Goal: Transaction & Acquisition: Obtain resource

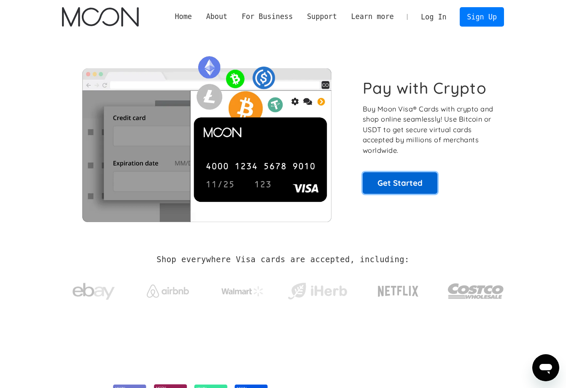
click at [405, 186] on link "Get Started" at bounding box center [400, 182] width 75 height 21
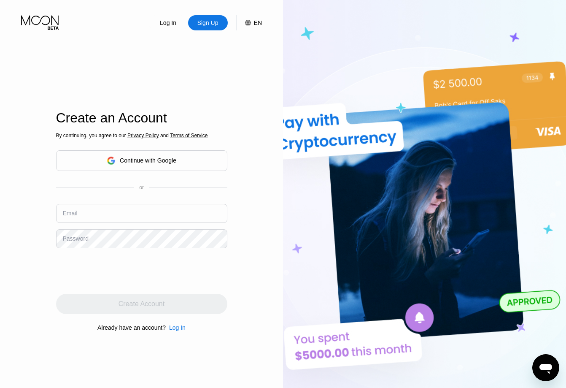
click at [134, 165] on div "Continue with Google" at bounding box center [142, 160] width 70 height 13
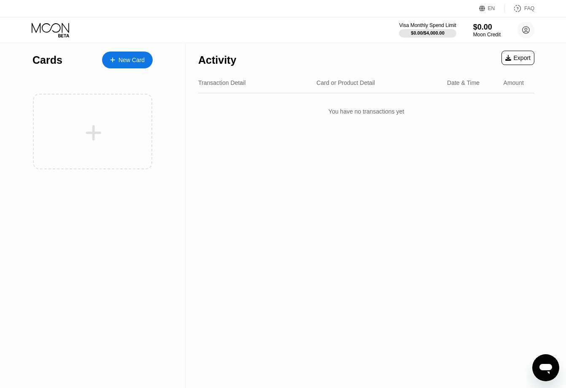
click at [131, 60] on div "New Card" at bounding box center [132, 60] width 26 height 7
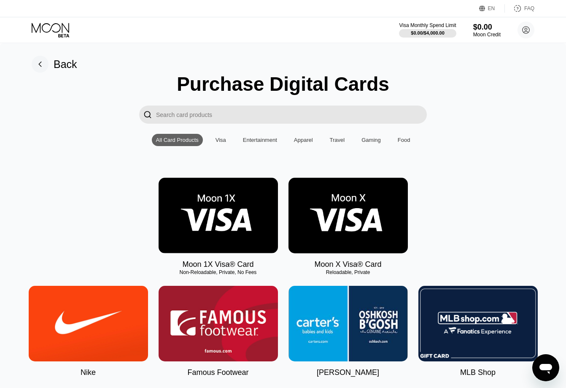
click at [222, 141] on div "Visa" at bounding box center [221, 140] width 11 height 6
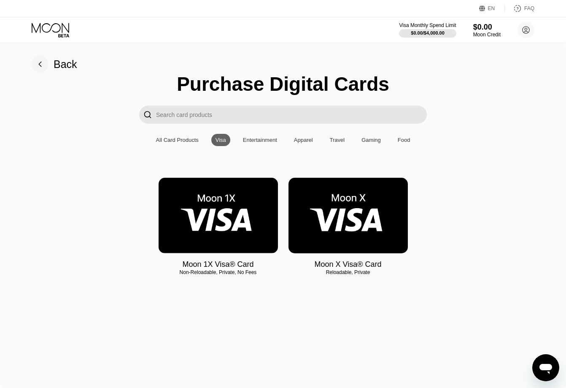
click at [178, 142] on div "All Card Products" at bounding box center [177, 140] width 43 height 6
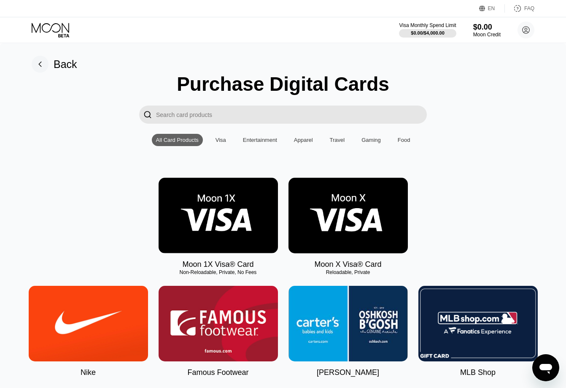
click at [208, 112] on input "Search card products" at bounding box center [291, 114] width 271 height 18
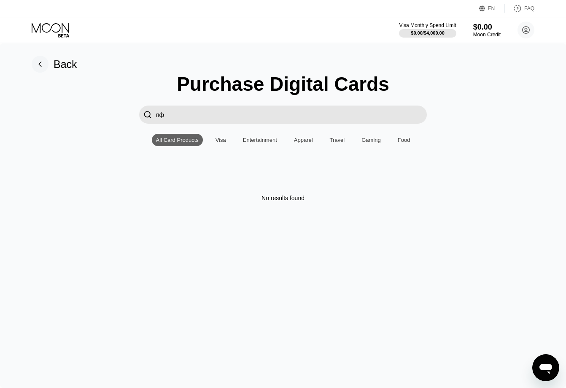
type input "п"
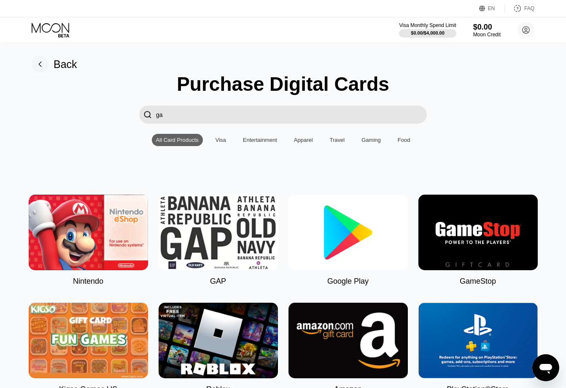
type input "g"
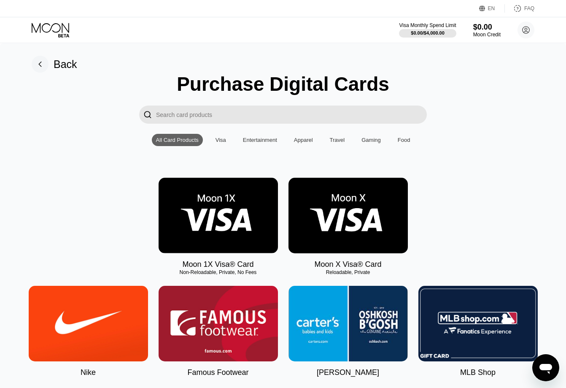
click at [328, 227] on img at bounding box center [348, 216] width 119 height 76
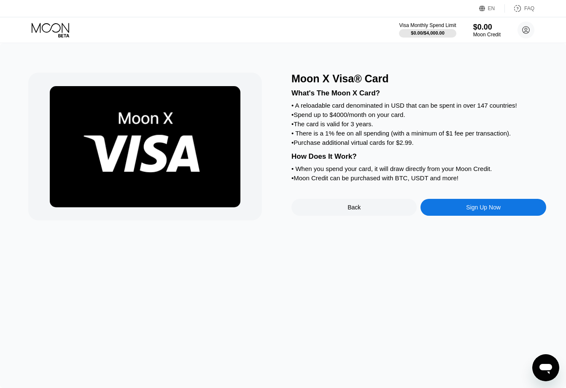
click at [457, 207] on div "Sign Up Now" at bounding box center [483, 207] width 125 height 17
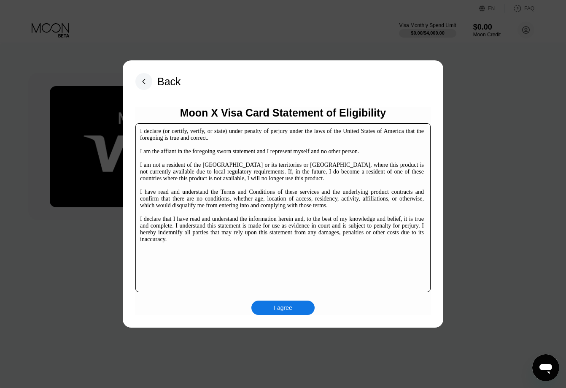
click at [285, 310] on div "I agree" at bounding box center [283, 308] width 19 height 8
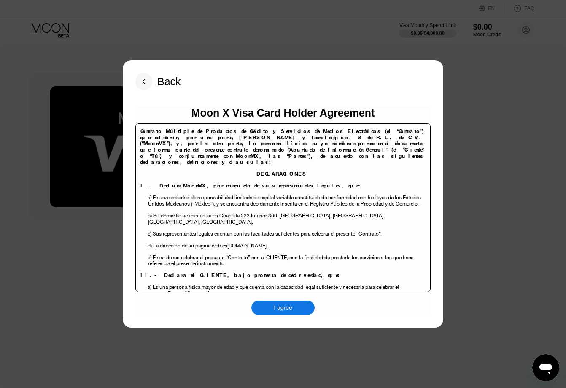
click at [286, 308] on div "I agree" at bounding box center [283, 308] width 19 height 8
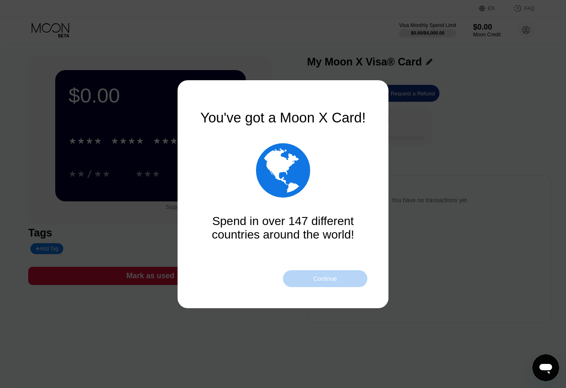
click at [317, 277] on div "Continue" at bounding box center [325, 278] width 24 height 7
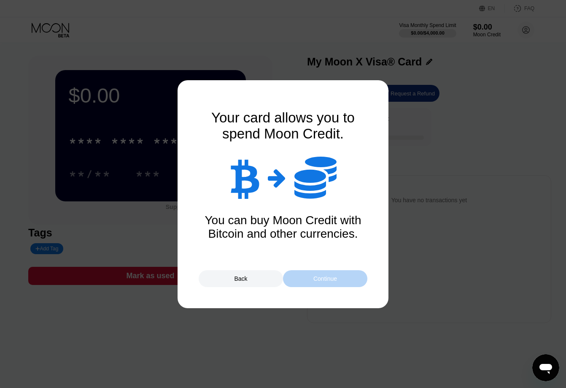
click at [317, 278] on div "Continue" at bounding box center [325, 278] width 24 height 7
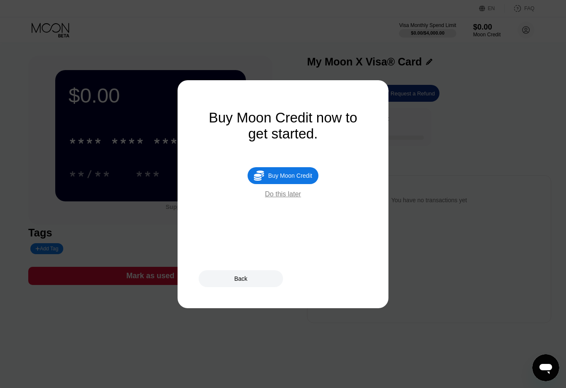
click at [294, 179] on div "Buy Moon Credit" at bounding box center [290, 175] width 44 height 7
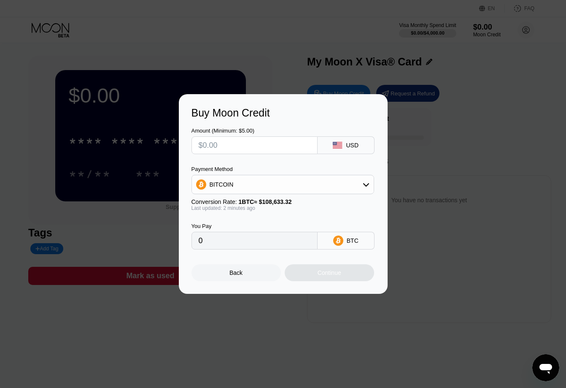
click at [284, 186] on div "BITCOIN" at bounding box center [283, 184] width 182 height 17
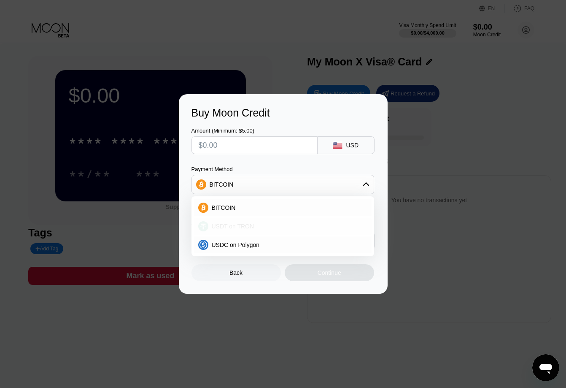
click at [236, 229] on span "USDT on TRON" at bounding box center [233, 226] width 43 height 7
type input "0.00"
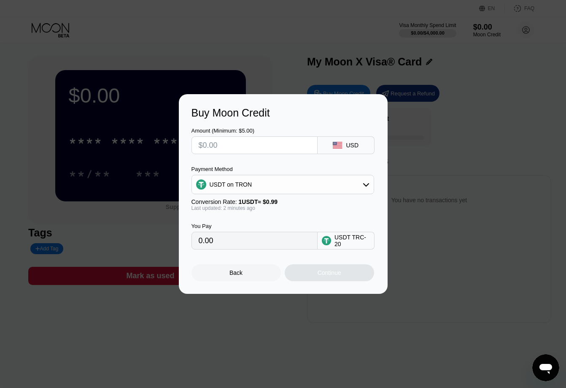
click at [252, 147] on input "text" at bounding box center [255, 145] width 112 height 17
type input "$1"
type input "1.01"
type input "$15"
type input "15.15"
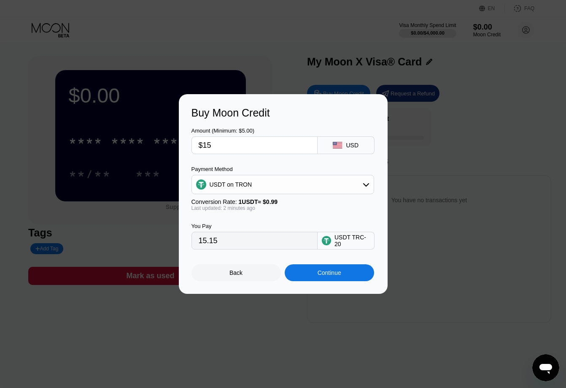
type input "$15"
click at [336, 270] on div "Continue" at bounding box center [330, 272] width 24 height 7
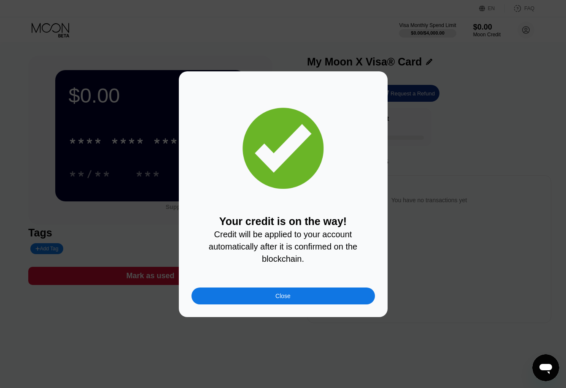
click at [323, 299] on div "Close" at bounding box center [284, 295] width 184 height 17
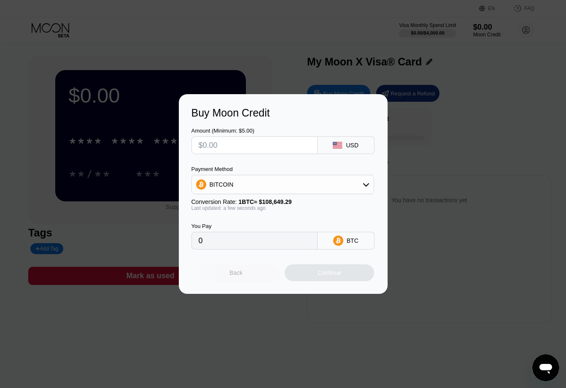
click at [243, 273] on div "Back" at bounding box center [236, 272] width 89 height 17
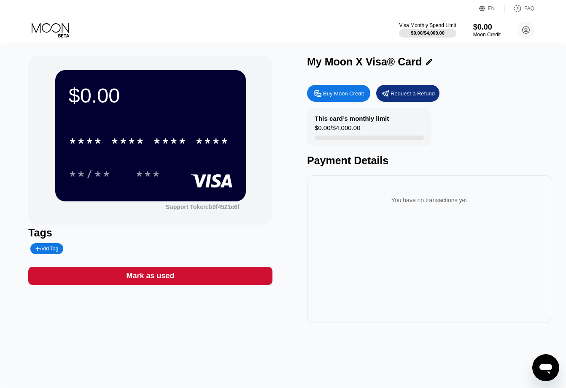
click at [496, 135] on div "This card’s monthly limit $0.00 / $4,000.00 Payment Details" at bounding box center [429, 137] width 244 height 59
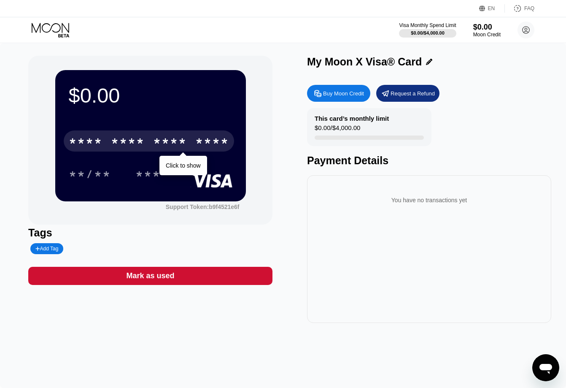
click at [184, 148] on div "* * * *" at bounding box center [170, 142] width 34 height 14
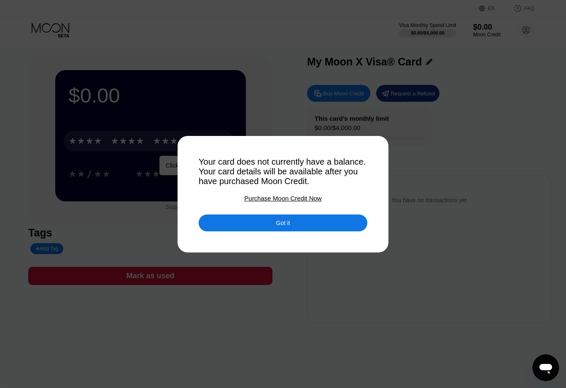
click at [402, 157] on div at bounding box center [283, 194] width 566 height 388
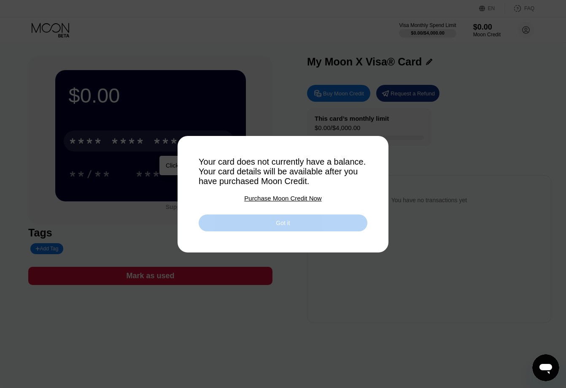
click at [332, 224] on div "Got it" at bounding box center [283, 222] width 169 height 17
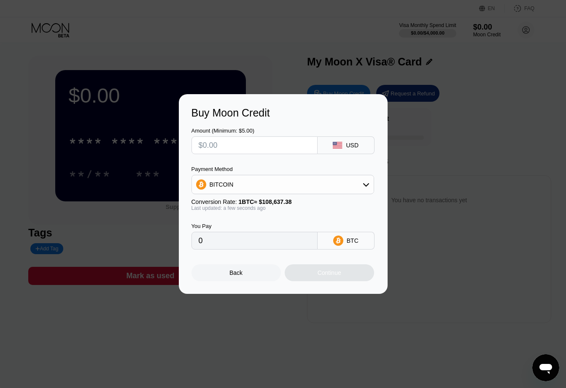
click at [248, 273] on div "Back" at bounding box center [236, 272] width 89 height 17
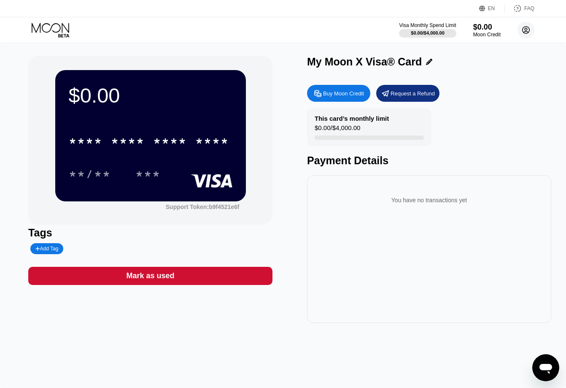
click at [526, 31] on icon at bounding box center [526, 30] width 5 height 5
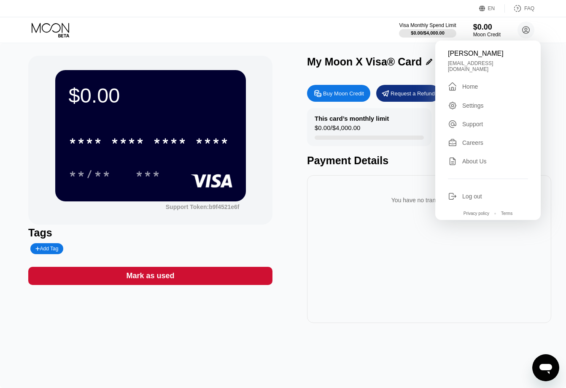
click at [543, 66] on div "My Moon X Visa® Card" at bounding box center [429, 62] width 244 height 12
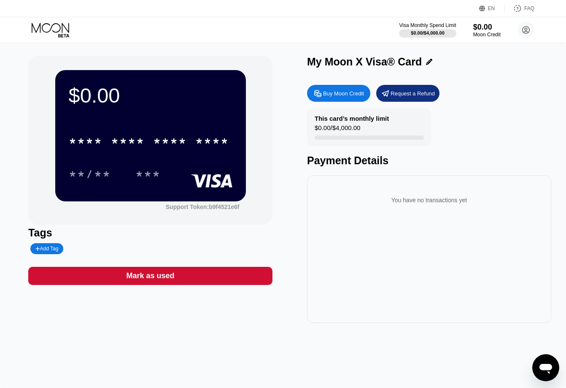
click at [62, 32] on icon at bounding box center [51, 30] width 39 height 15
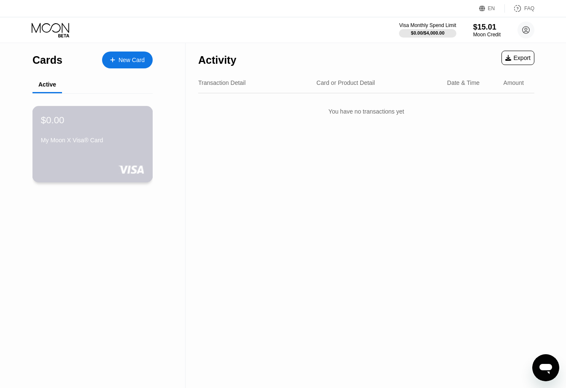
click at [66, 147] on div "My Moon X Visa® Card" at bounding box center [92, 142] width 103 height 10
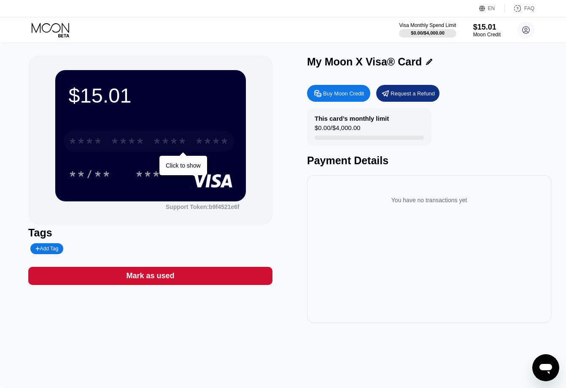
click at [87, 141] on div "* * * *" at bounding box center [86, 142] width 34 height 14
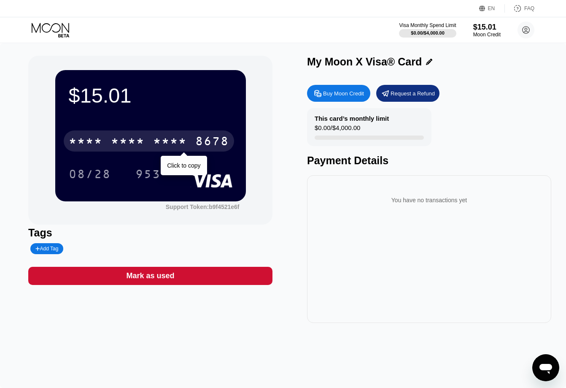
click at [167, 141] on div "* * * *" at bounding box center [170, 142] width 34 height 14
click at [190, 146] on div "4513 6500 2947 8678" at bounding box center [149, 140] width 170 height 21
click at [190, 146] on div "* * * * * * * * * * * * 8678" at bounding box center [149, 140] width 170 height 21
